Goal: Information Seeking & Learning: Learn about a topic

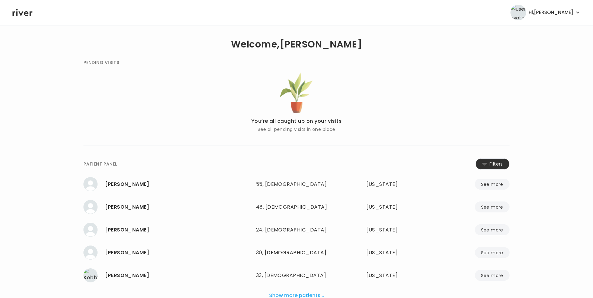
drag, startPoint x: 488, startPoint y: 167, endPoint x: 362, endPoint y: 161, distance: 125.8
click at [488, 167] on button "Filters" at bounding box center [492, 163] width 34 height 11
click at [319, 161] on input "name" at bounding box center [277, 165] width 199 height 13
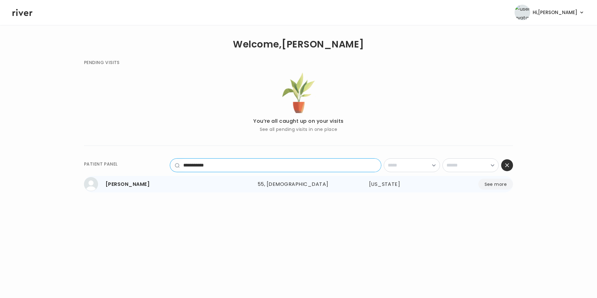
type input "**********"
click at [504, 184] on button "See more" at bounding box center [496, 184] width 35 height 11
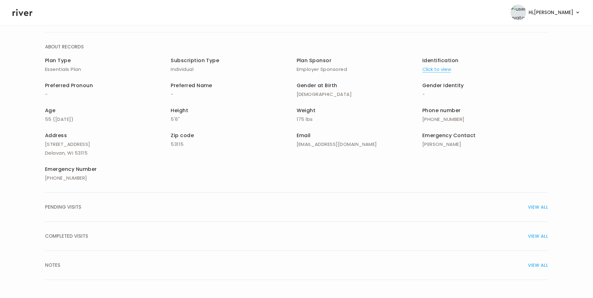
scroll to position [45, 0]
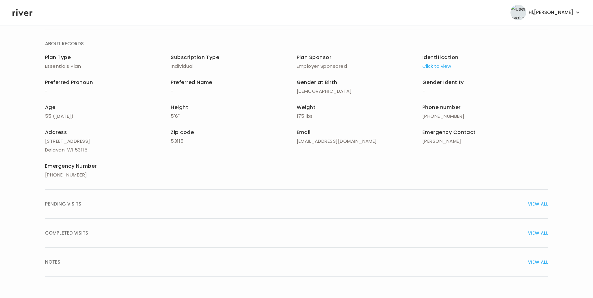
click at [537, 232] on span "VIEW ALL" at bounding box center [538, 233] width 20 height 9
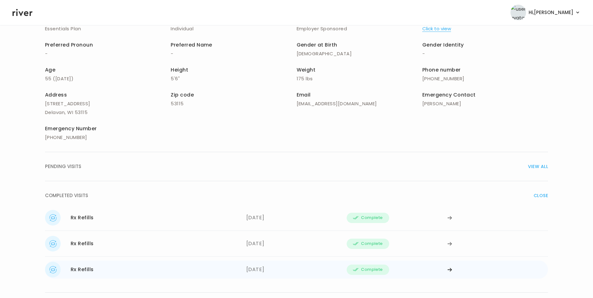
scroll to position [127, 0]
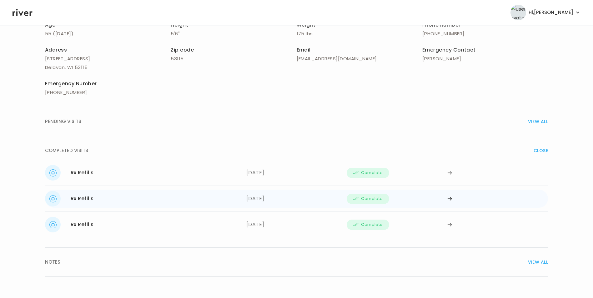
click at [448, 197] on icon at bounding box center [449, 199] width 5 height 5
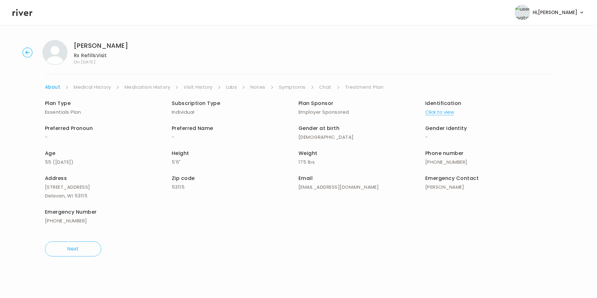
click at [148, 84] on link "Medication History" at bounding box center [148, 87] width 46 height 9
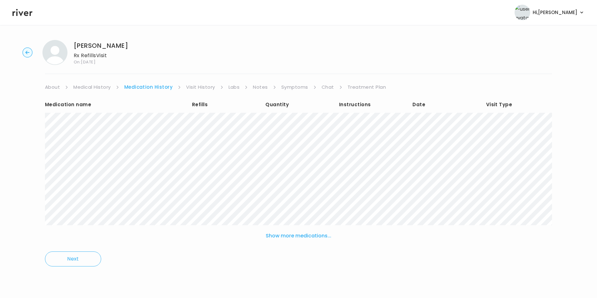
click at [316, 235] on button "Show more medications..." at bounding box center [298, 236] width 71 height 14
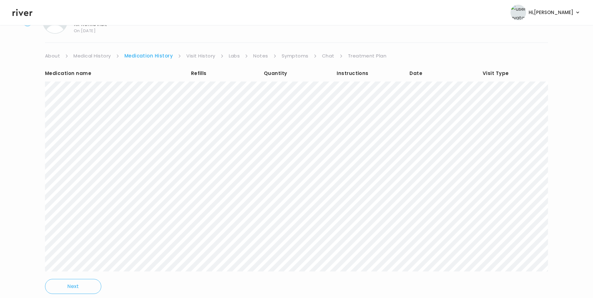
click at [328, 57] on link "Chat" at bounding box center [328, 56] width 12 height 9
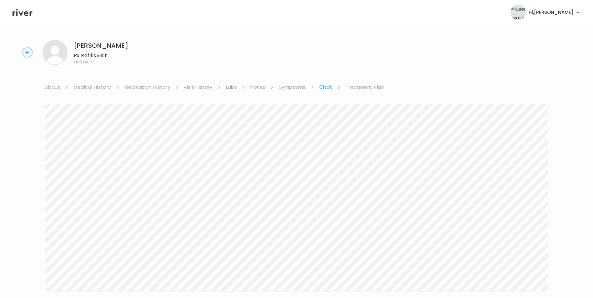
click at [298, 89] on link "Symptoms" at bounding box center [292, 87] width 27 height 9
click at [373, 85] on link "Treatment Plan" at bounding box center [365, 87] width 39 height 9
click at [327, 87] on link "Chat" at bounding box center [325, 87] width 12 height 9
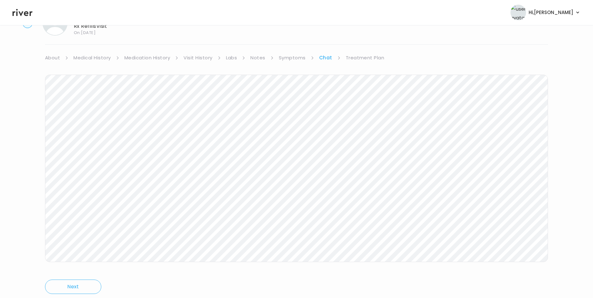
scroll to position [49, 0]
click at [293, 41] on link "Symptoms" at bounding box center [292, 38] width 27 height 9
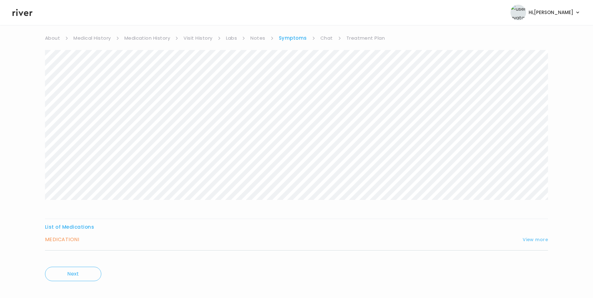
click at [526, 239] on button "View more" at bounding box center [534, 239] width 25 height 7
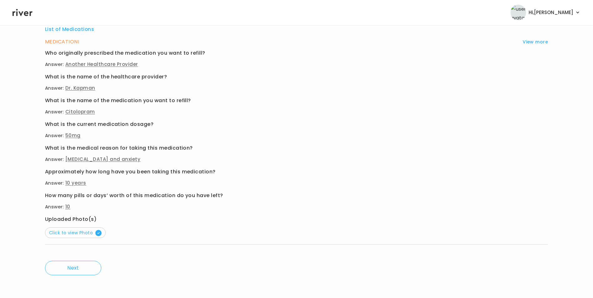
scroll to position [248, 0]
click at [77, 232] on span "Click to view Photo" at bounding box center [75, 232] width 52 height 6
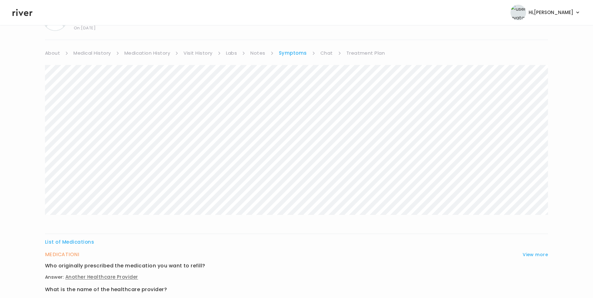
scroll to position [0, 0]
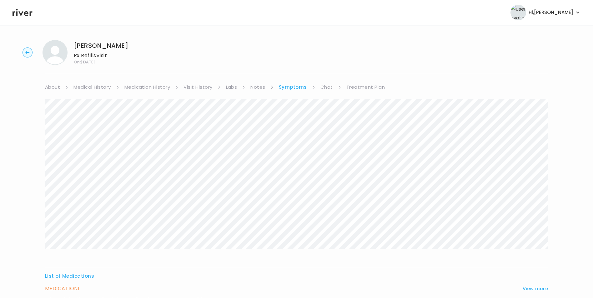
click at [187, 85] on link "Visit History" at bounding box center [197, 87] width 29 height 9
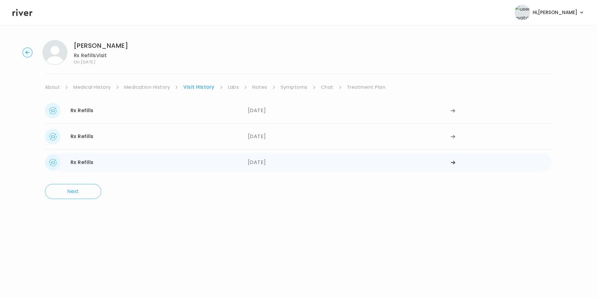
click at [453, 162] on icon at bounding box center [453, 162] width 5 height 5
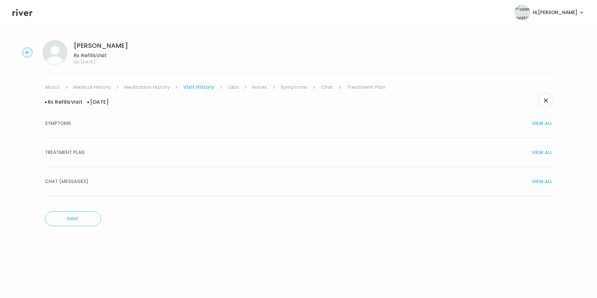
click at [541, 153] on span "VIEW ALL" at bounding box center [542, 152] width 20 height 9
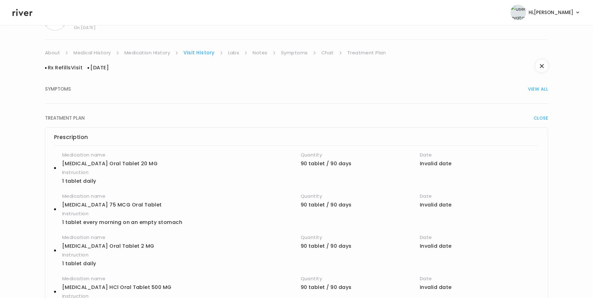
scroll to position [31, 0]
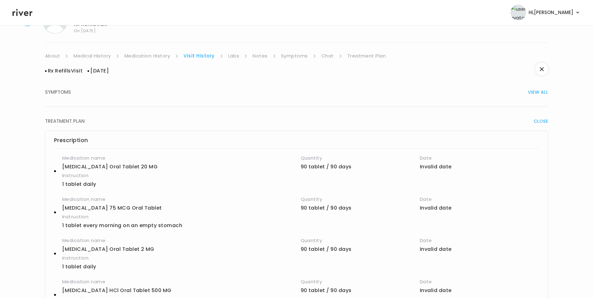
click at [261, 48] on div "[PERSON_NAME] Rx Refills Visit On: [DATE] About Medical History Medication Hist…" at bounding box center [296, 292] width 593 height 577
click at [260, 53] on link "Notes" at bounding box center [259, 56] width 15 height 9
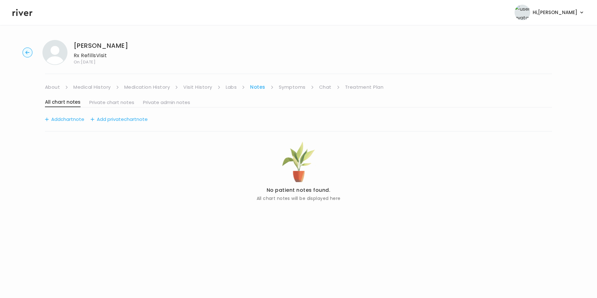
click at [288, 83] on link "Symptoms" at bounding box center [292, 87] width 27 height 9
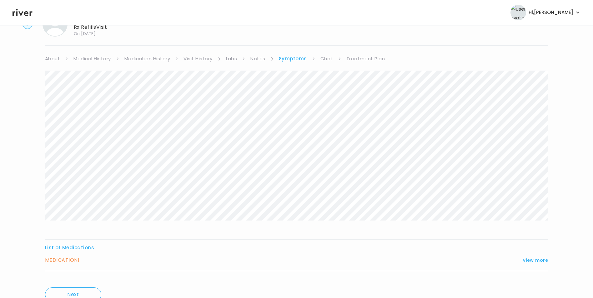
scroll to position [56, 0]
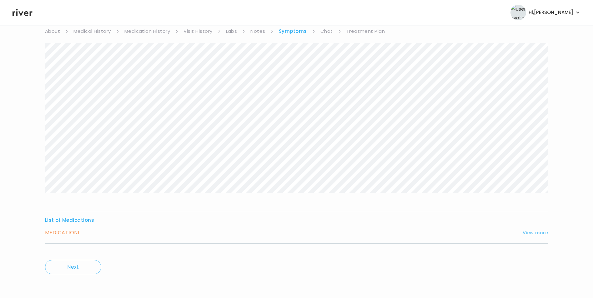
click at [532, 234] on button "View more" at bounding box center [534, 232] width 25 height 7
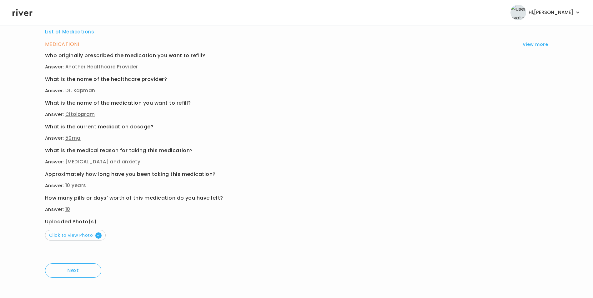
scroll to position [248, 0]
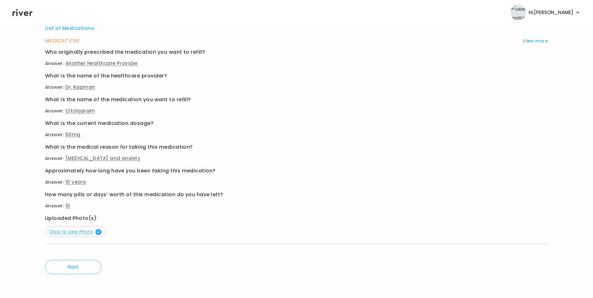
click at [81, 232] on span "Click to view Photo" at bounding box center [75, 232] width 52 height 6
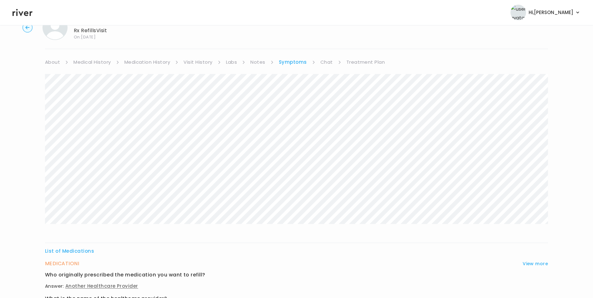
scroll to position [0, 0]
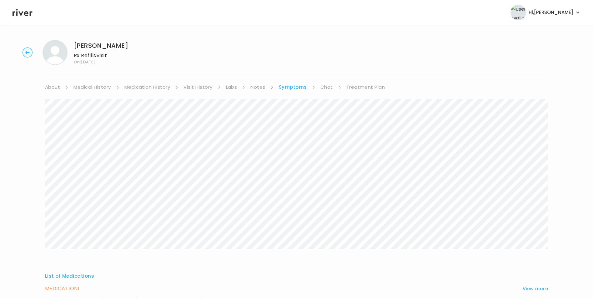
click at [359, 87] on link "Treatment Plan" at bounding box center [365, 87] width 39 height 9
click at [255, 88] on link "Notes" at bounding box center [257, 87] width 15 height 9
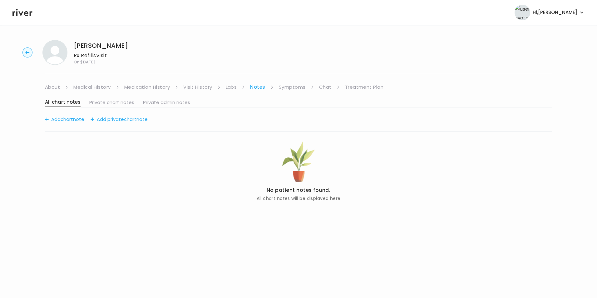
click at [227, 85] on link "Labs" at bounding box center [231, 87] width 11 height 9
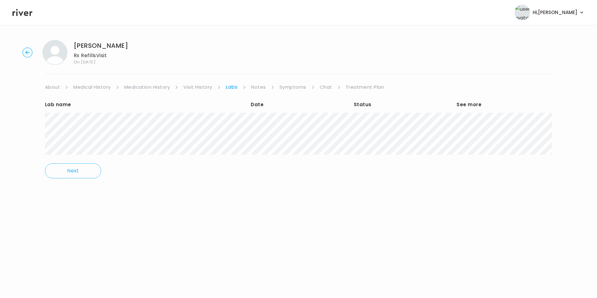
click at [191, 87] on link "Visit History" at bounding box center [197, 87] width 29 height 9
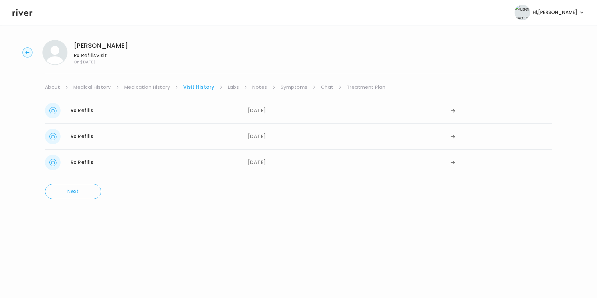
click at [323, 85] on link "Chat" at bounding box center [327, 87] width 12 height 9
click at [193, 82] on div "[PERSON_NAME] Rx Refills Visit On: [DATE] About Medical History Medication Hist…" at bounding box center [296, 186] width 593 height 302
click at [196, 84] on link "Visit History" at bounding box center [197, 87] width 29 height 9
click at [456, 134] on div at bounding box center [502, 137] width 102 height 16
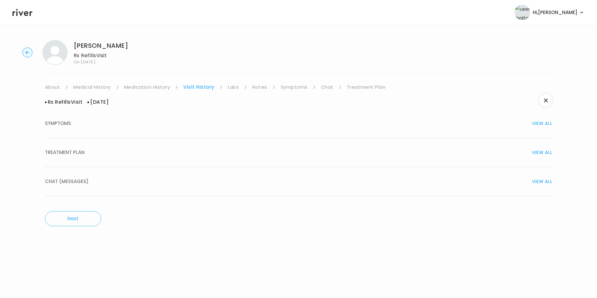
click at [296, 85] on link "Symptoms" at bounding box center [294, 87] width 27 height 9
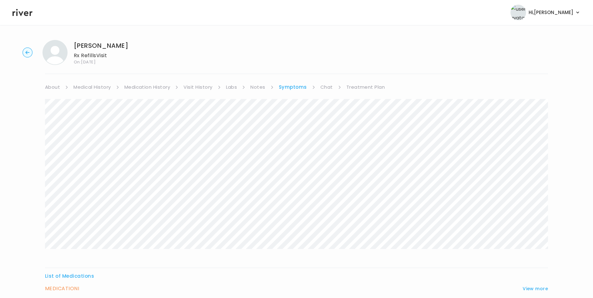
click at [328, 89] on link "Chat" at bounding box center [326, 87] width 12 height 9
drag, startPoint x: 374, startPoint y: 88, endPoint x: 373, endPoint y: 85, distance: 3.4
click at [374, 88] on link "Treatment Plan" at bounding box center [365, 87] width 39 height 9
click at [318, 86] on ul "About Medical History Medication History Visit History Labs Notes Symptoms Chat…" at bounding box center [296, 87] width 503 height 9
click at [322, 86] on link "Chat" at bounding box center [325, 87] width 12 height 9
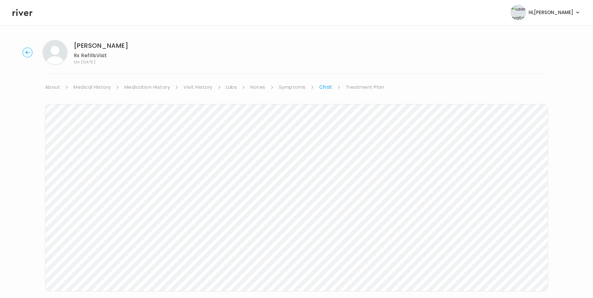
click at [204, 87] on link "Visit History" at bounding box center [197, 87] width 29 height 9
click at [58, 85] on link "About" at bounding box center [52, 87] width 15 height 9
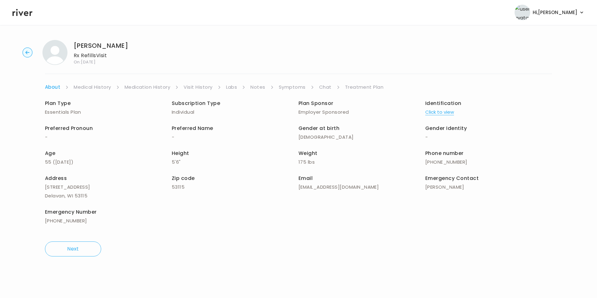
click at [234, 84] on link "Labs" at bounding box center [231, 87] width 11 height 9
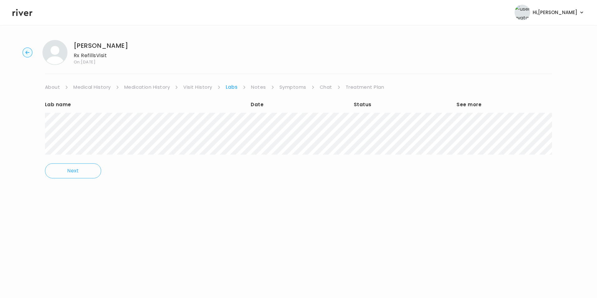
click at [164, 84] on link "Medication History" at bounding box center [147, 87] width 46 height 9
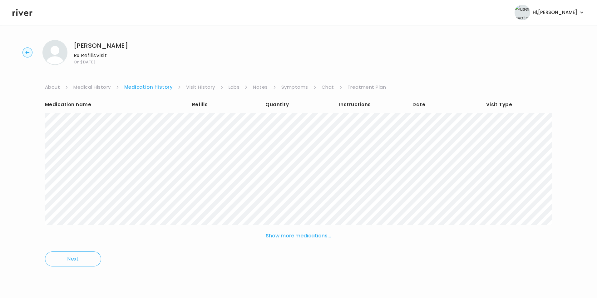
click at [550, 85] on ul "About Medical History Medication History Visit History Labs Notes Symptoms Chat…" at bounding box center [298, 87] width 507 height 9
click at [287, 87] on link "Symptoms" at bounding box center [295, 87] width 27 height 9
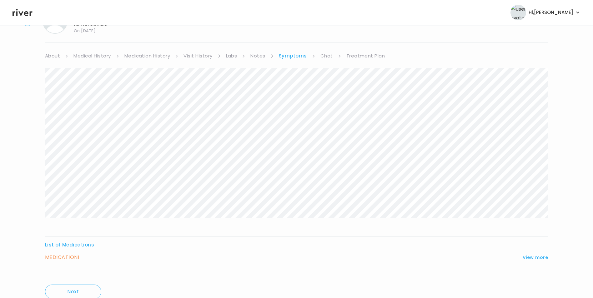
scroll to position [56, 0]
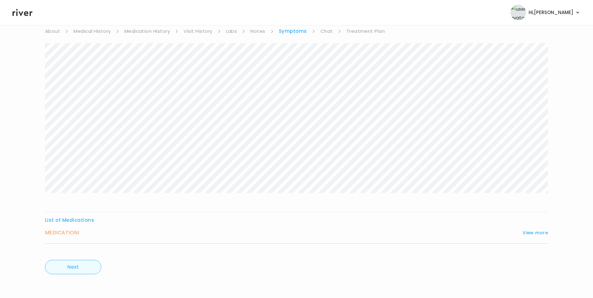
click at [85, 266] on button "Next" at bounding box center [73, 267] width 56 height 14
click at [325, 35] on link "Chat" at bounding box center [325, 38] width 13 height 9
click at [355, 34] on link "Treatment Plan" at bounding box center [365, 38] width 39 height 9
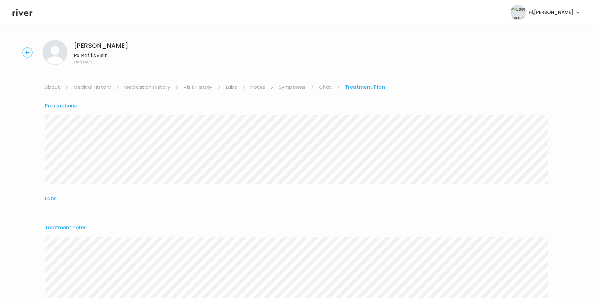
click at [367, 86] on link "Treatment Plan" at bounding box center [365, 87] width 40 height 9
click at [24, 52] on circle "button" at bounding box center [28, 53] width 10 height 10
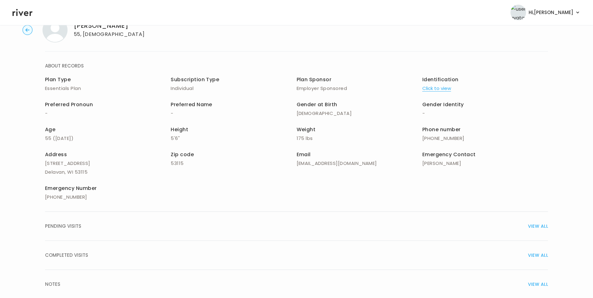
scroll to position [45, 0]
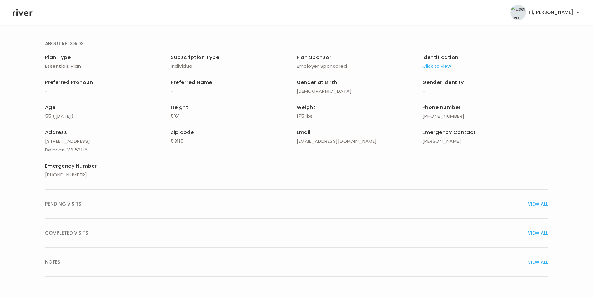
click at [68, 234] on span "COMPLETED VISITS" at bounding box center [66, 233] width 43 height 9
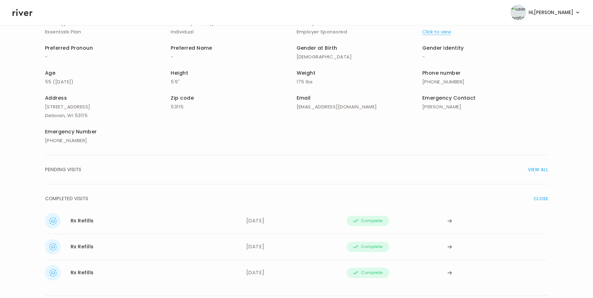
scroll to position [127, 0]
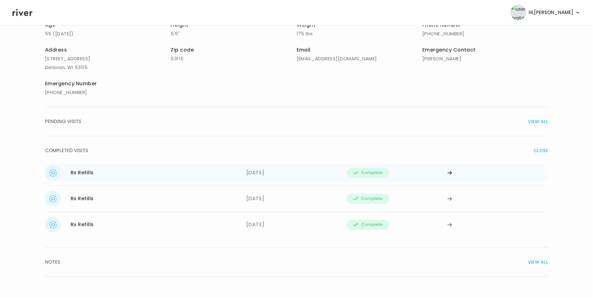
click at [449, 173] on icon at bounding box center [449, 172] width 4 height 3
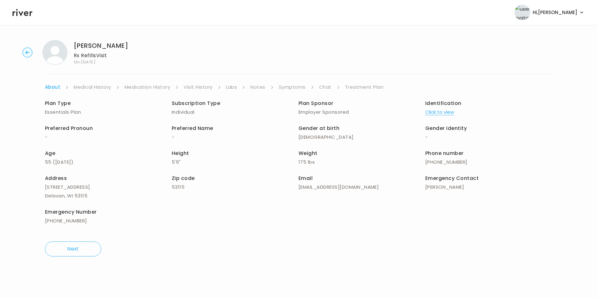
click at [366, 88] on link "Treatment Plan" at bounding box center [364, 87] width 39 height 9
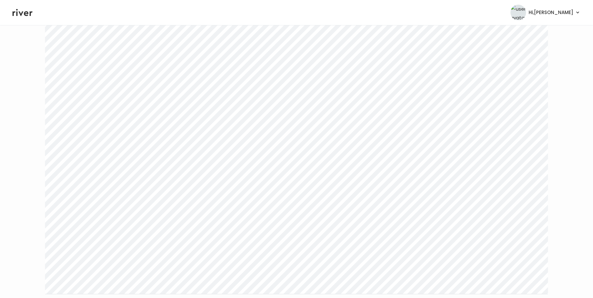
scroll to position [187, 0]
